Goal: Use online tool/utility: Utilize a website feature to perform a specific function

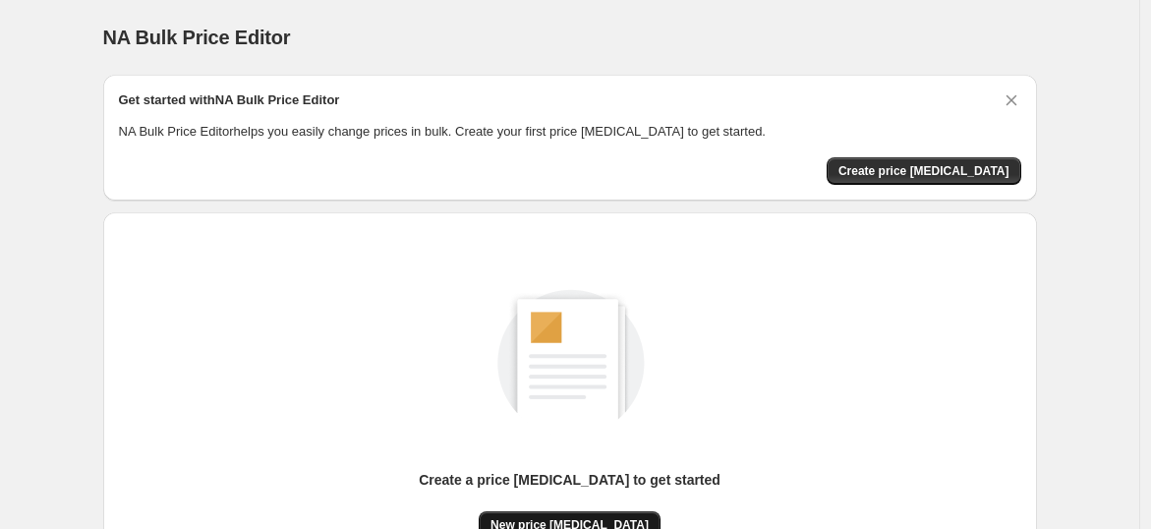
click at [549, 511] on button "New price change job" at bounding box center [570, 525] width 182 height 28
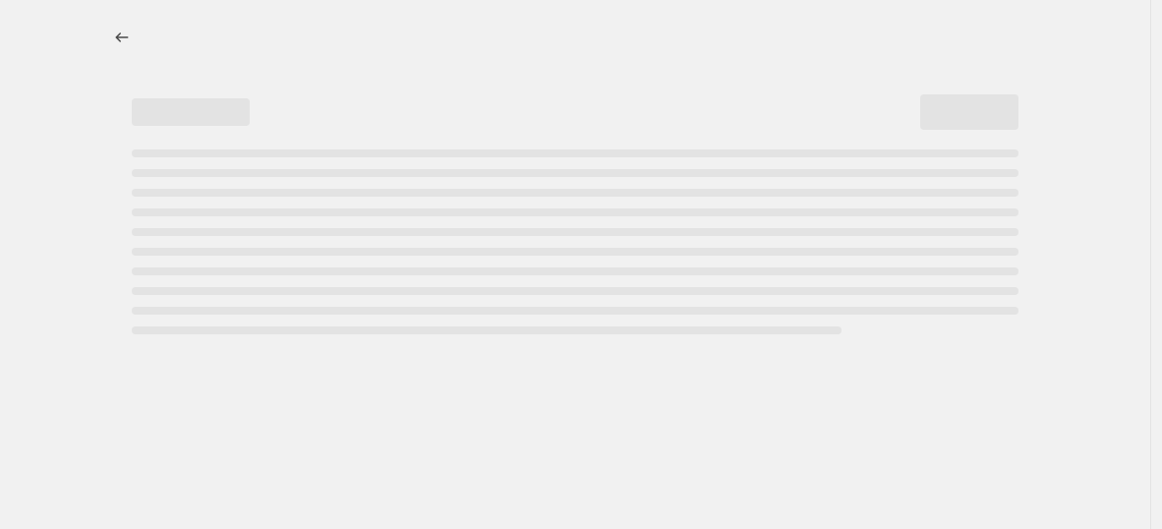
select select "percentage"
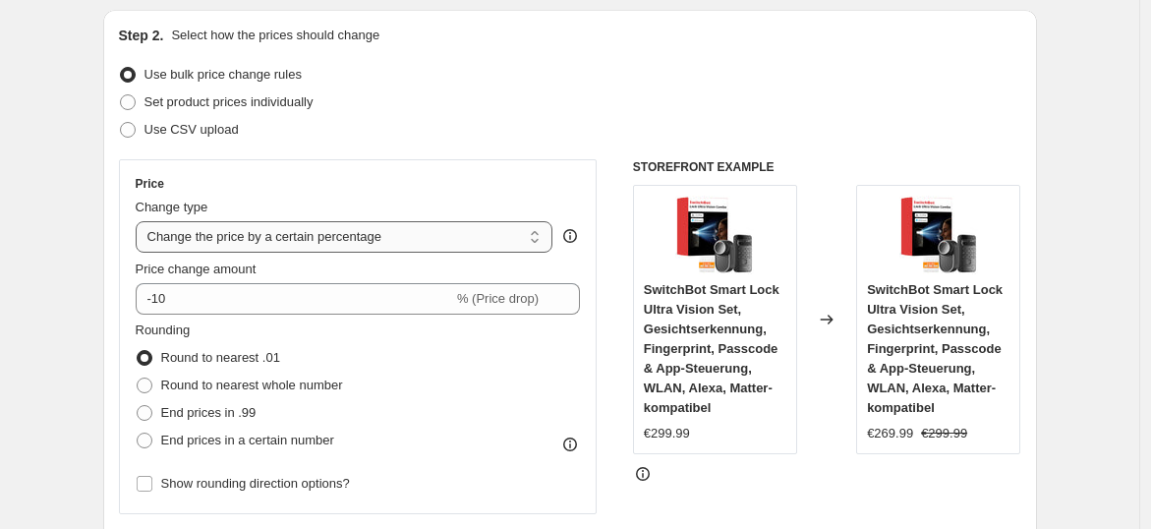
scroll to position [218, 0]
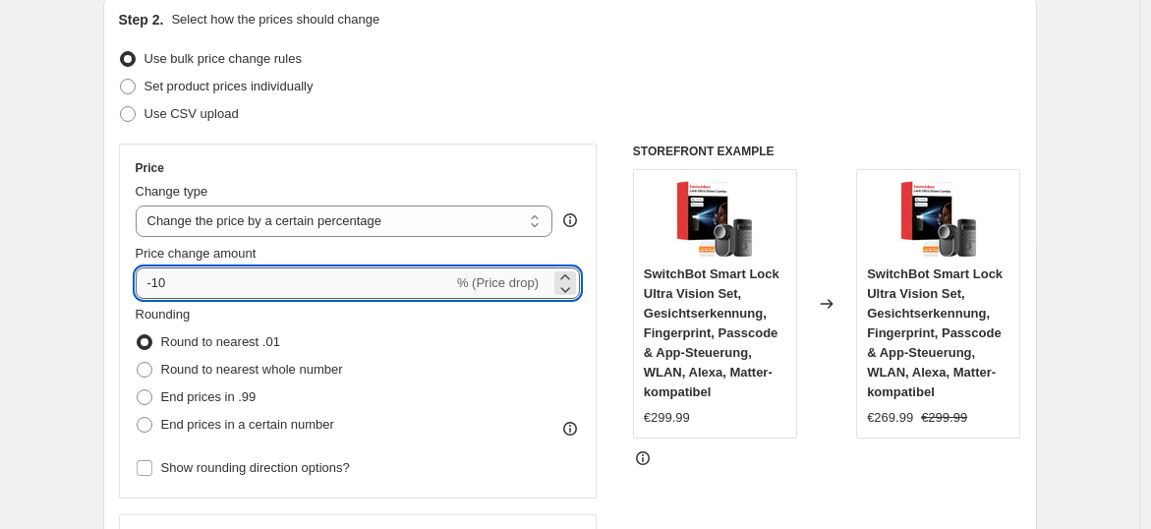
click at [240, 273] on input "-10" at bounding box center [294, 282] width 317 height 31
type input "-1"
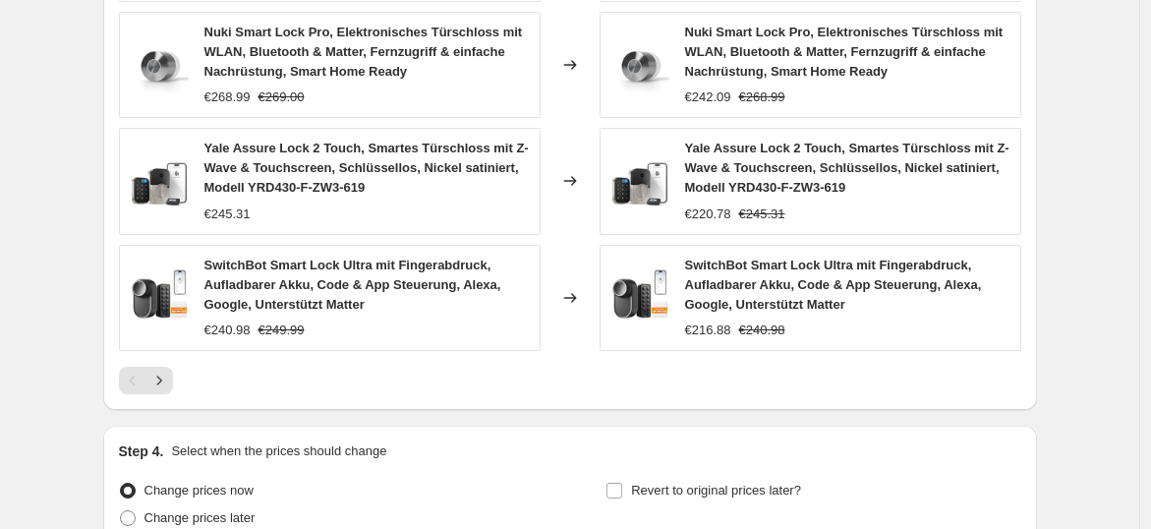
scroll to position [1561, 0]
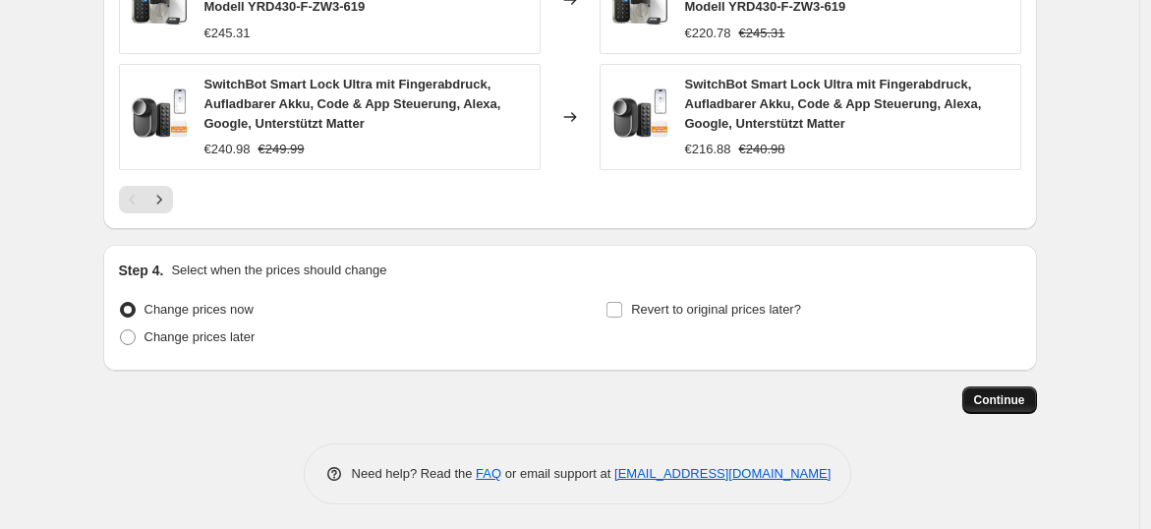
type input "-40"
click at [982, 386] on button "Continue" at bounding box center [999, 400] width 75 height 28
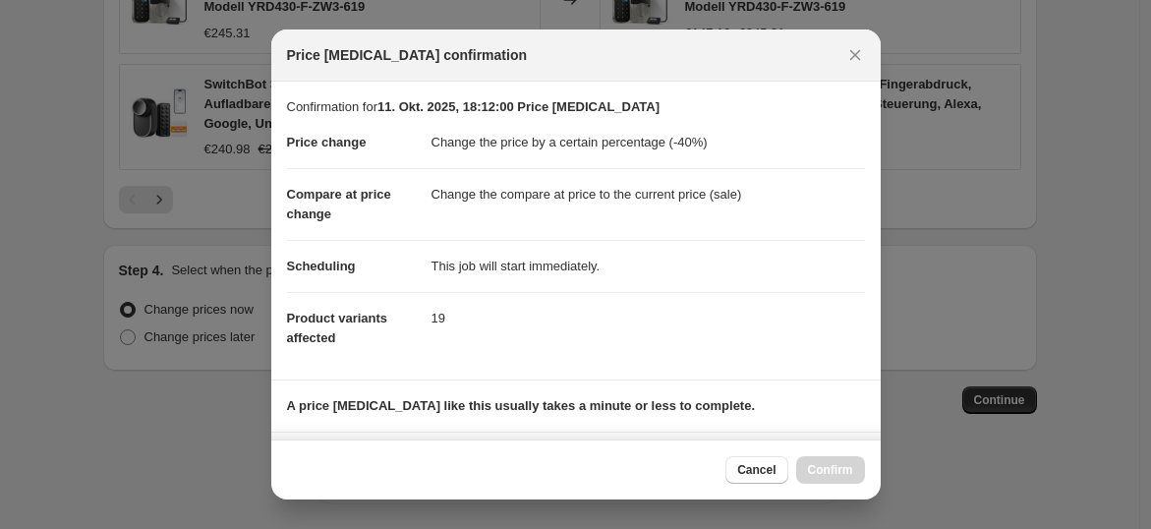
scroll to position [296, 0]
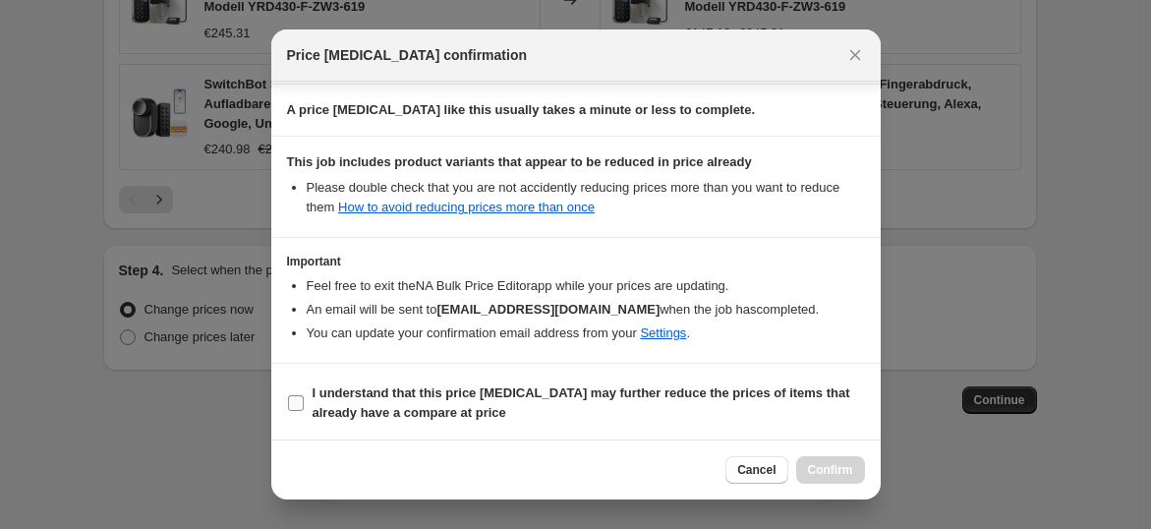
click at [525, 407] on span "I understand that this price change job may further reduce the prices of items …" at bounding box center [589, 402] width 552 height 39
click at [304, 407] on input "I understand that this price change job may further reduce the prices of items …" at bounding box center [296, 403] width 16 height 16
checkbox input "true"
click at [814, 472] on span "Confirm" at bounding box center [830, 470] width 45 height 16
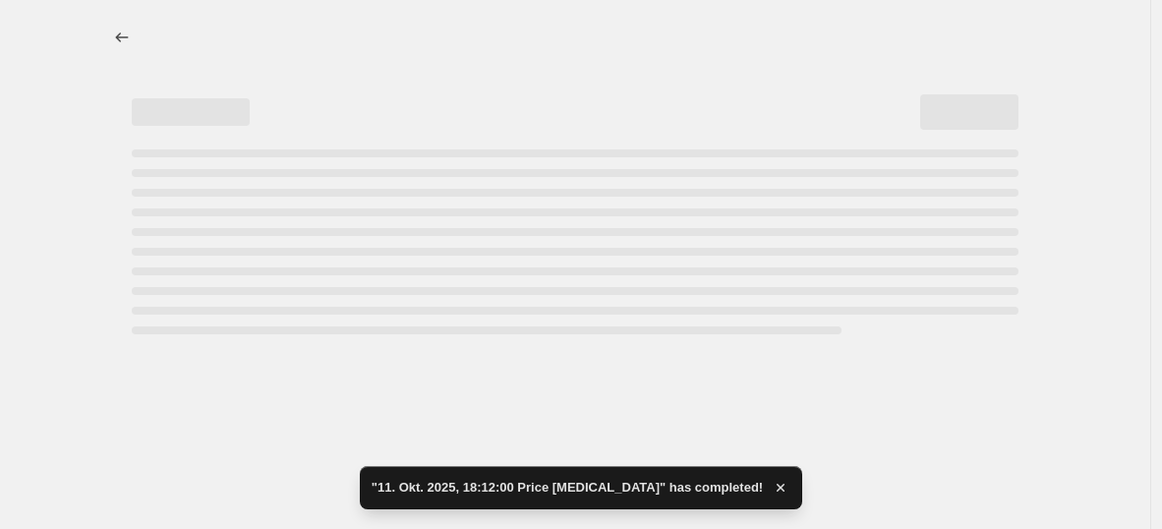
select select "percentage"
